Goal: Check status

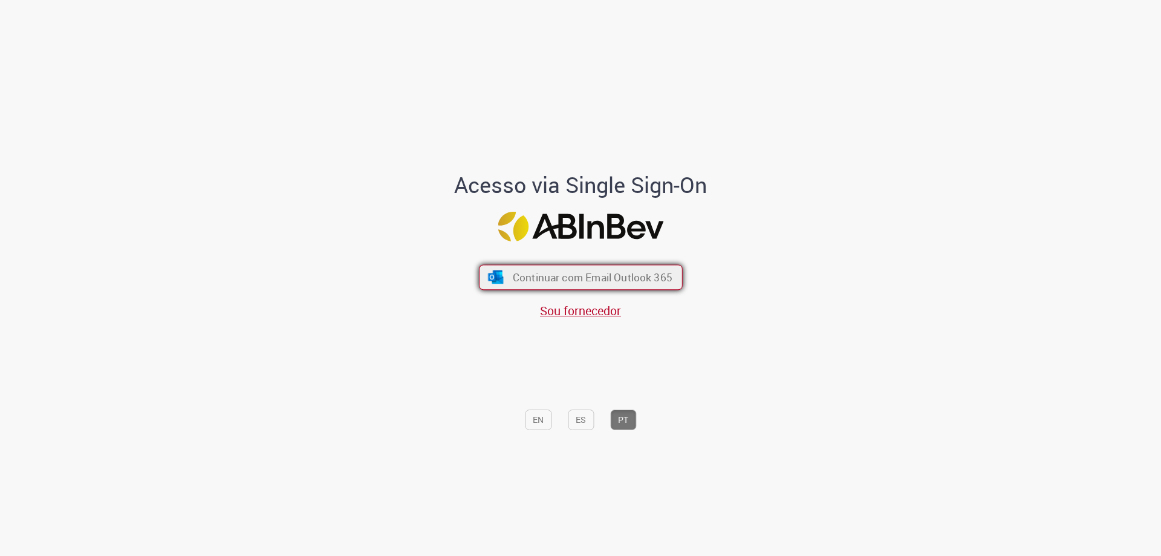
click at [567, 271] on span "Continuar com Email Outlook 365" at bounding box center [592, 277] width 160 height 14
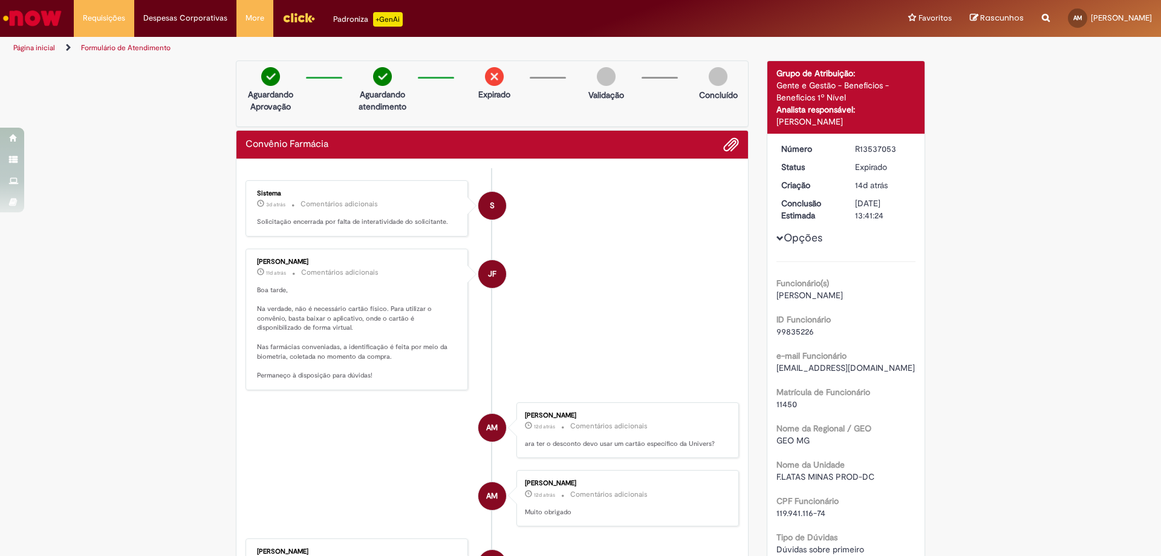
click at [495, 79] on img at bounding box center [494, 76] width 19 height 19
click at [597, 74] on img at bounding box center [606, 76] width 19 height 19
